Goal: Task Accomplishment & Management: Use online tool/utility

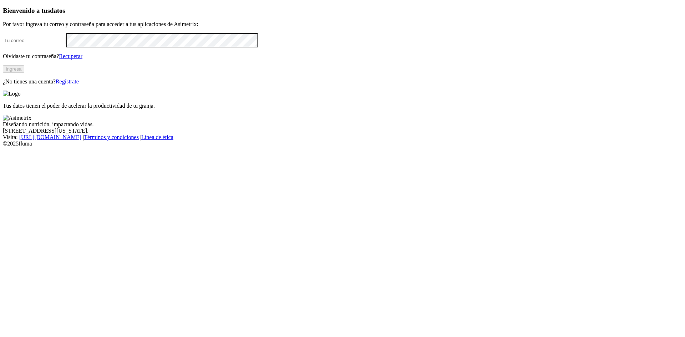
type input "[EMAIL_ADDRESS][DOMAIN_NAME]"
click at [24, 73] on button "Ingresa" at bounding box center [13, 68] width 21 height 7
